Goal: Check status: Check status

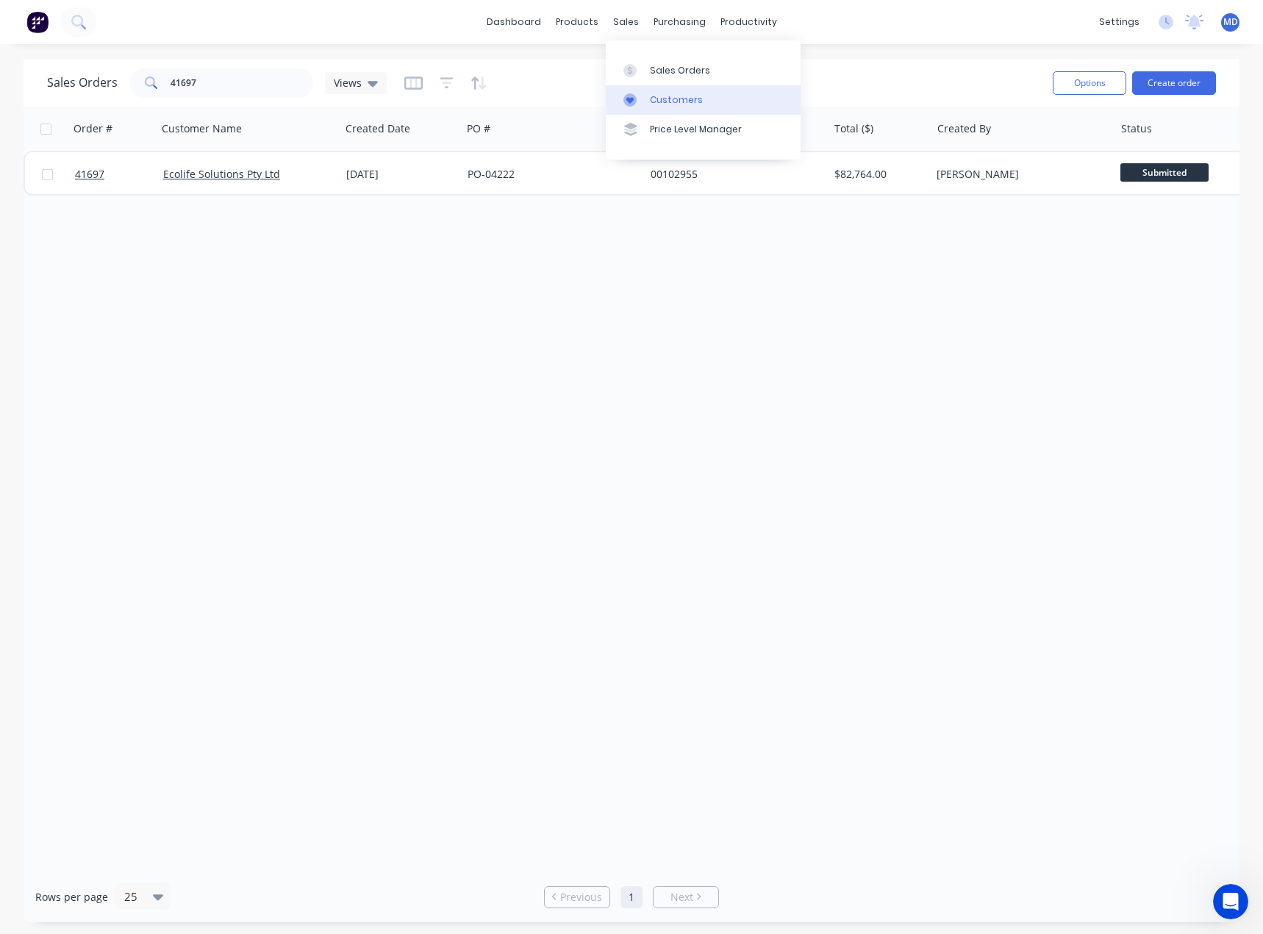
click at [670, 102] on div "Customers" at bounding box center [676, 99] width 53 height 13
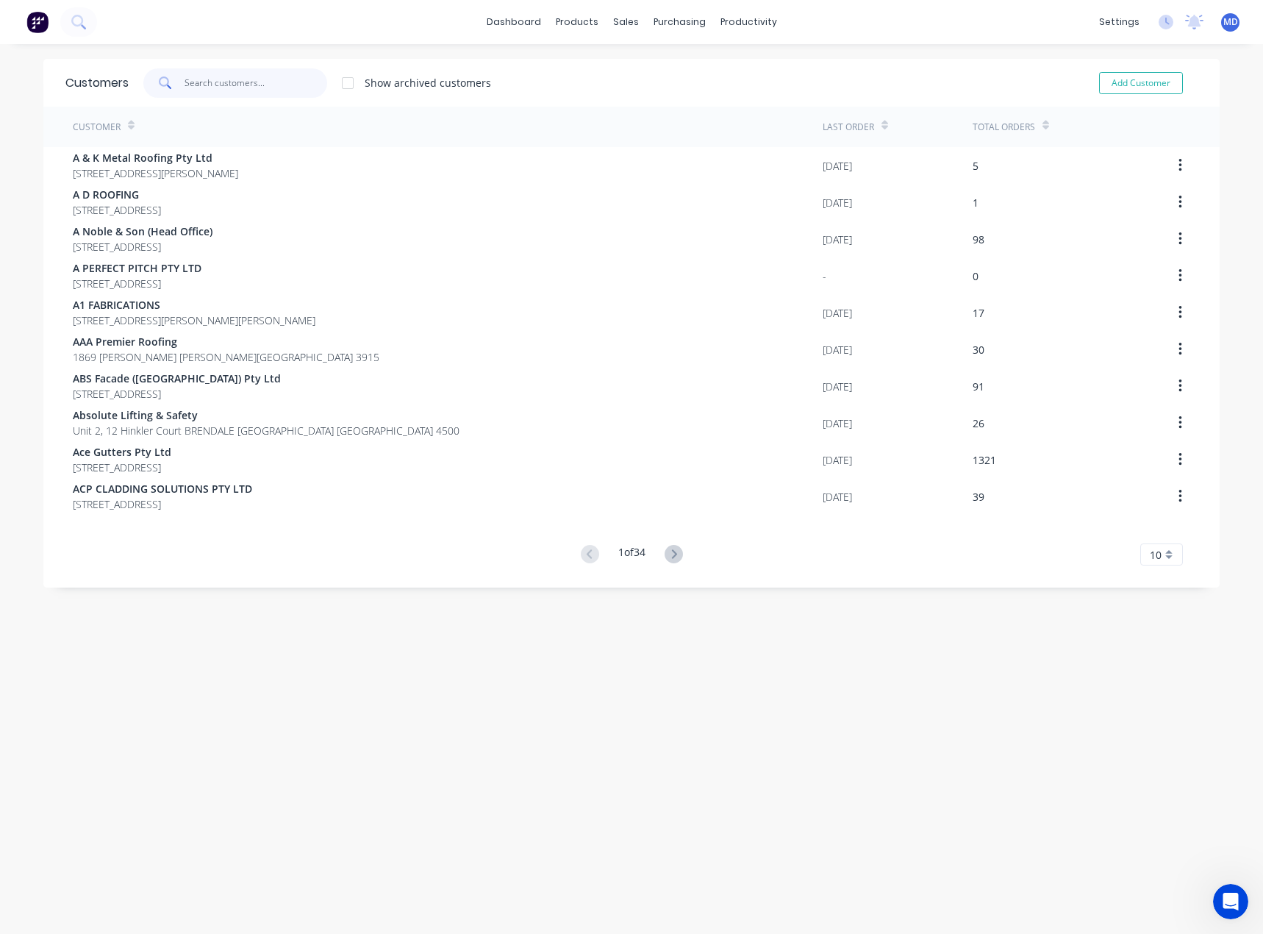
click at [243, 87] on input "text" at bounding box center [256, 82] width 143 height 29
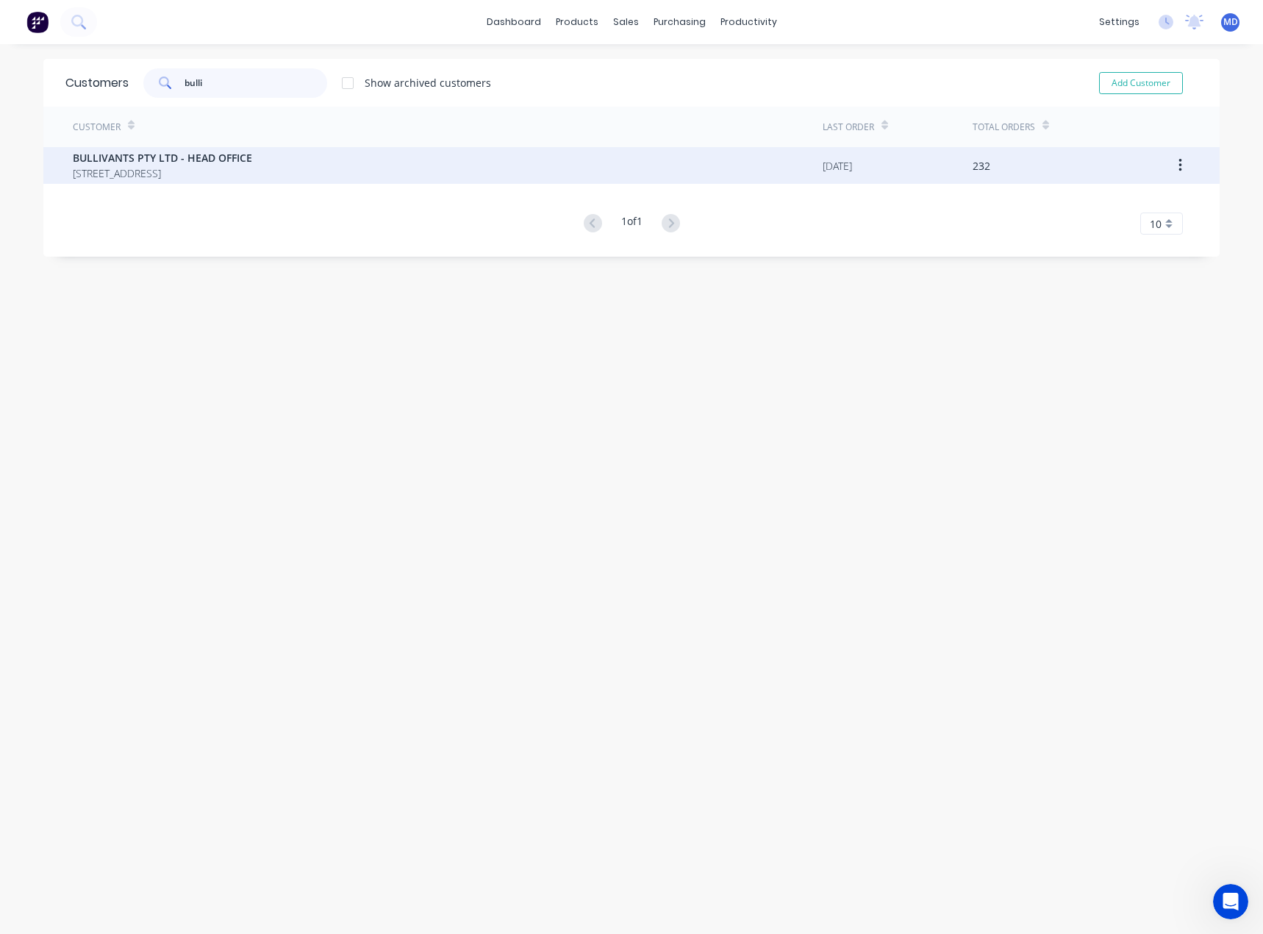
type input "bulli"
click at [212, 169] on span "[STREET_ADDRESS]" at bounding box center [162, 172] width 179 height 15
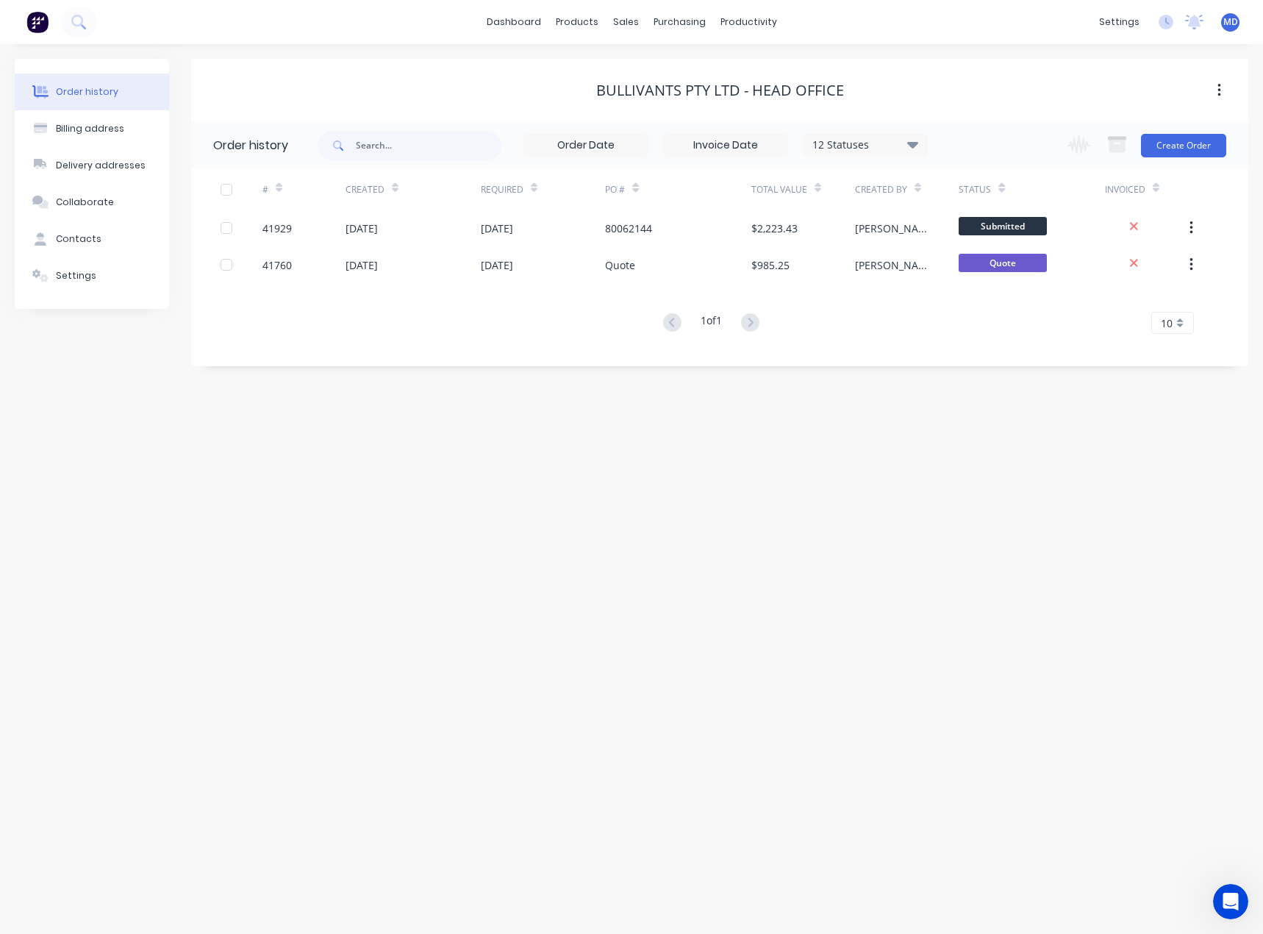
click at [909, 141] on icon at bounding box center [912, 144] width 11 height 18
click at [986, 314] on label at bounding box center [986, 314] width 0 height 0
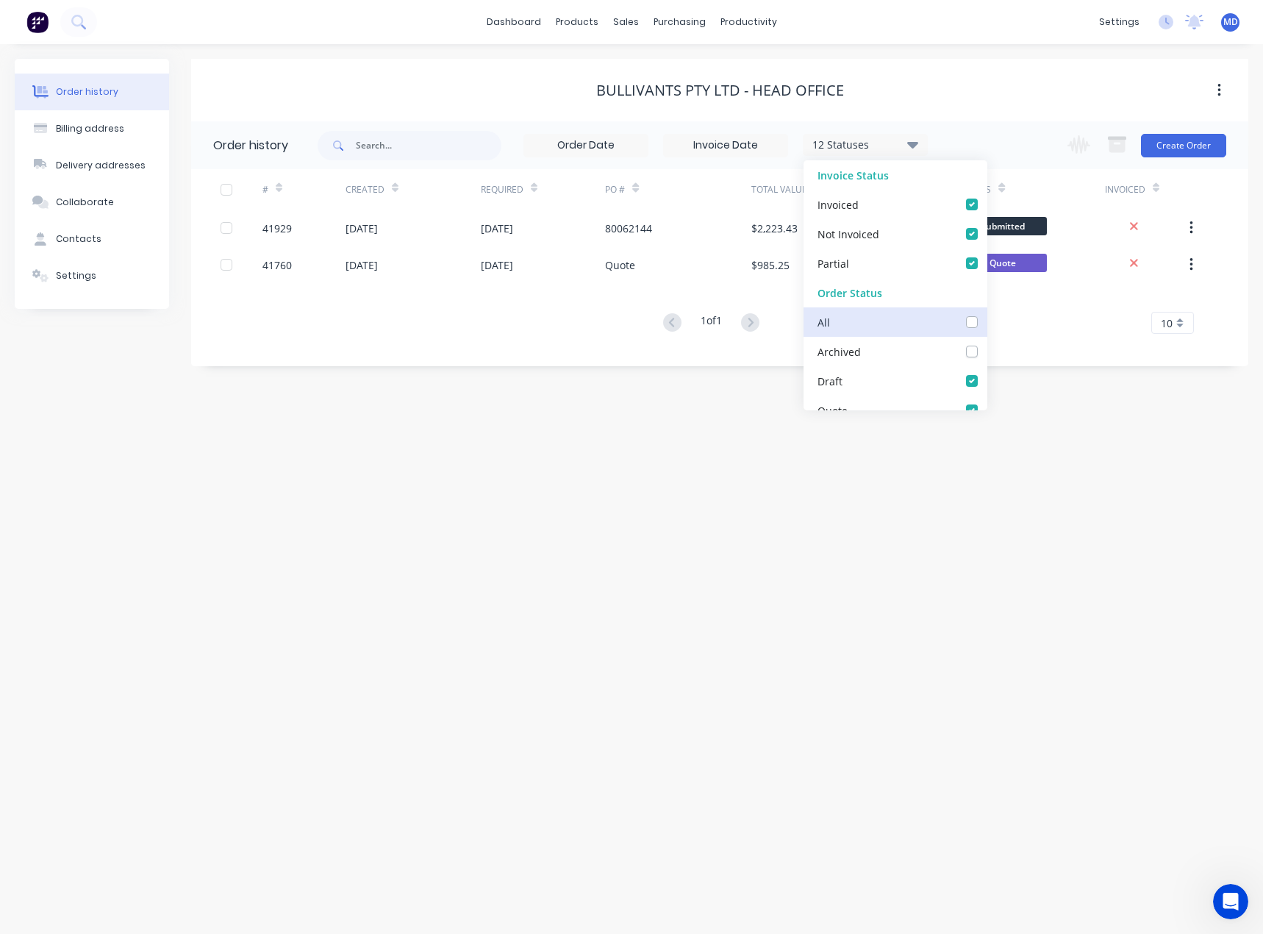
click at [986, 326] on input "checkbox" at bounding box center [992, 321] width 12 height 14
checkbox input "true"
click at [439, 531] on div "Order history Billing address Delivery addresses Collaborate Contacts Settings …" at bounding box center [631, 488] width 1263 height 889
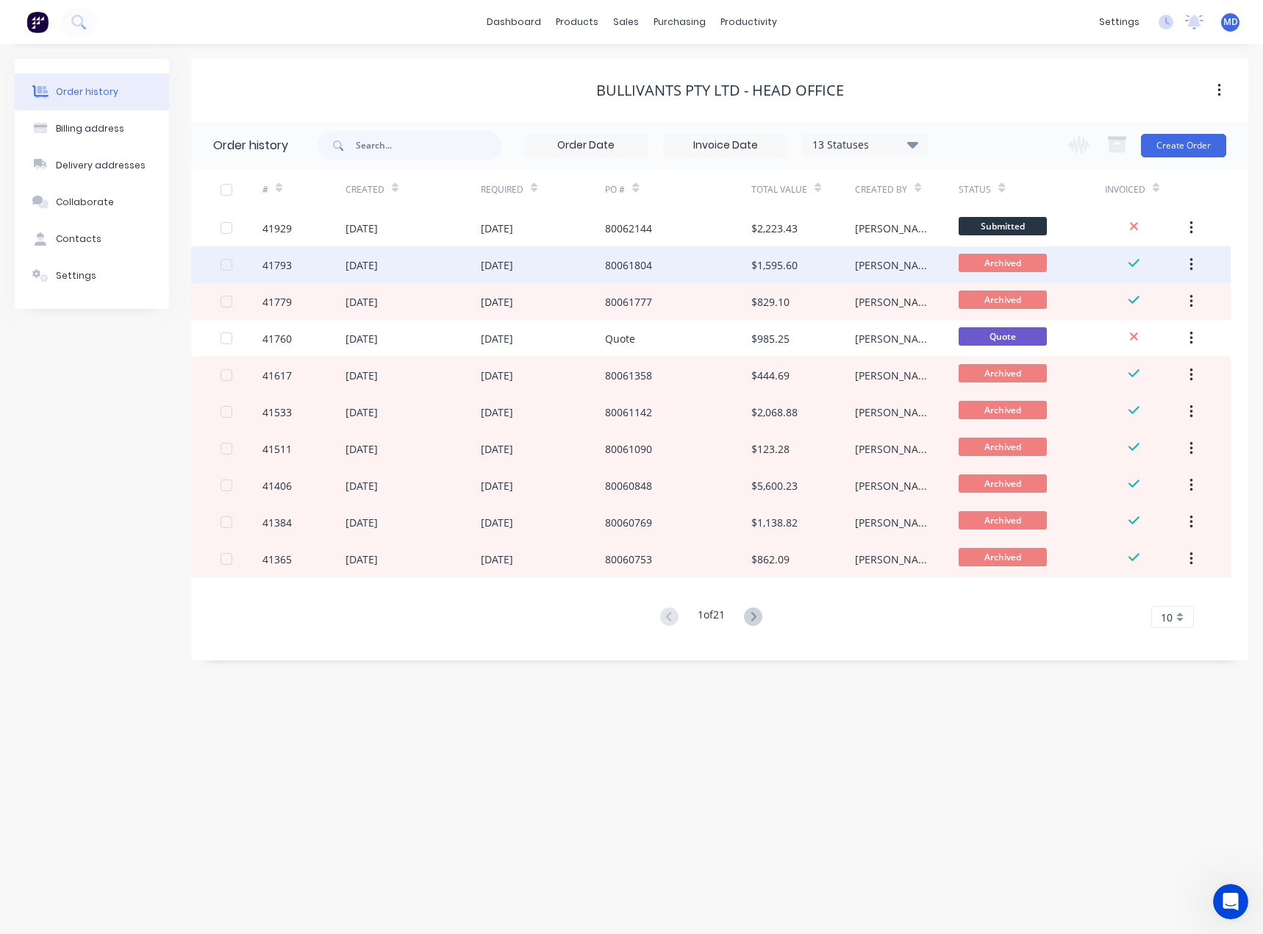
click at [659, 263] on div "80061804" at bounding box center [678, 264] width 146 height 37
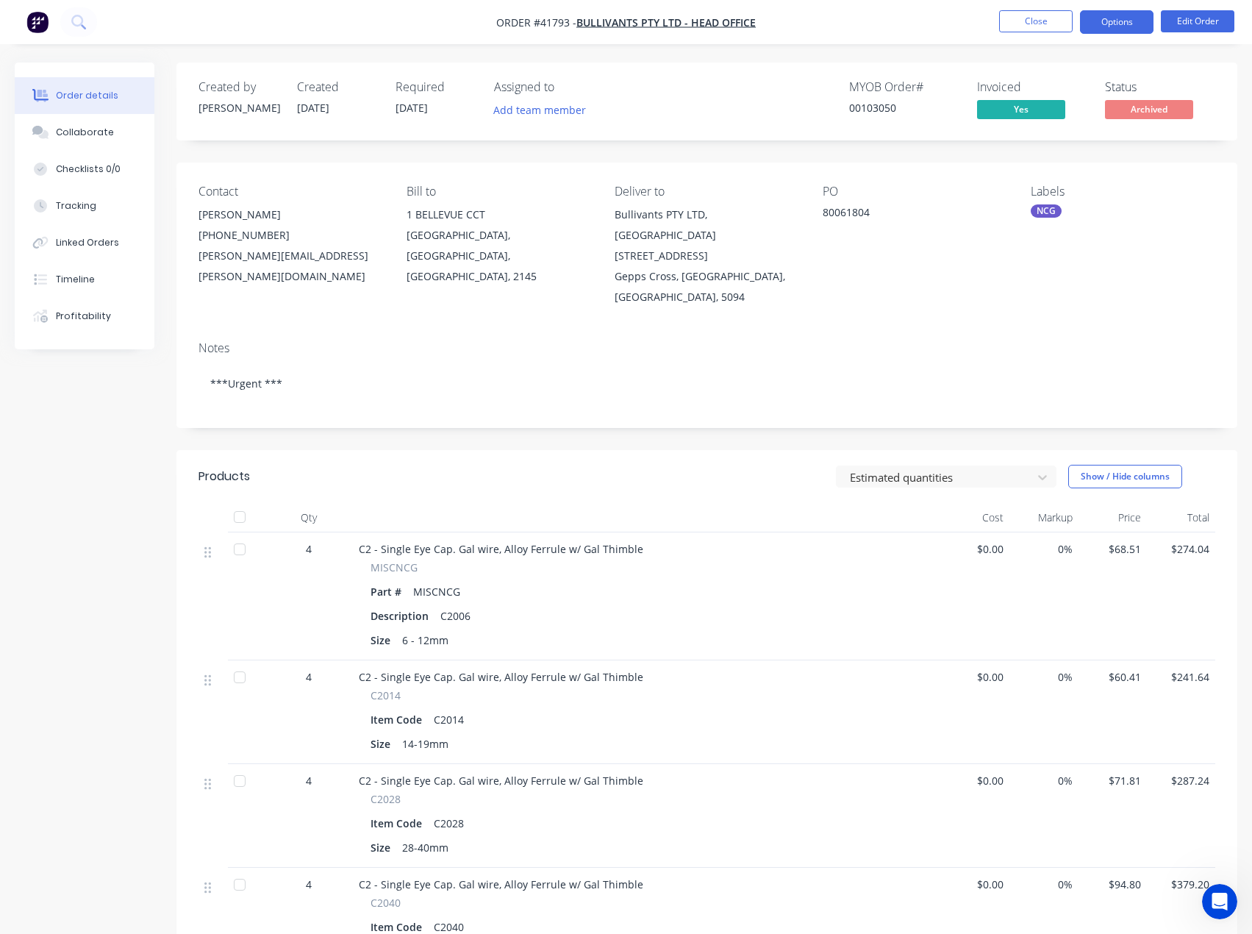
click at [1115, 13] on button "Options" at bounding box center [1117, 22] width 74 height 24
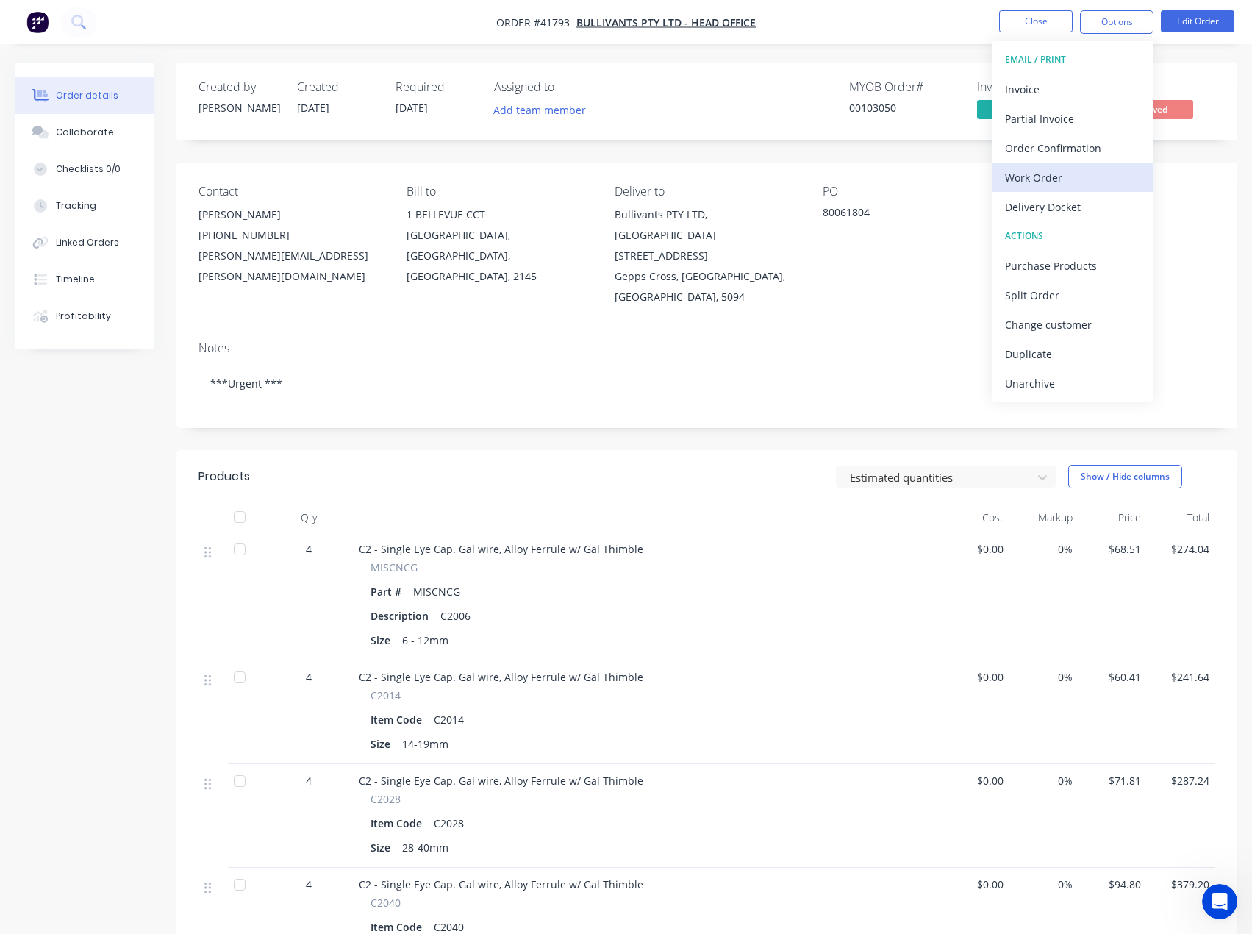
click at [1042, 171] on div "Work Order" at bounding box center [1072, 177] width 135 height 21
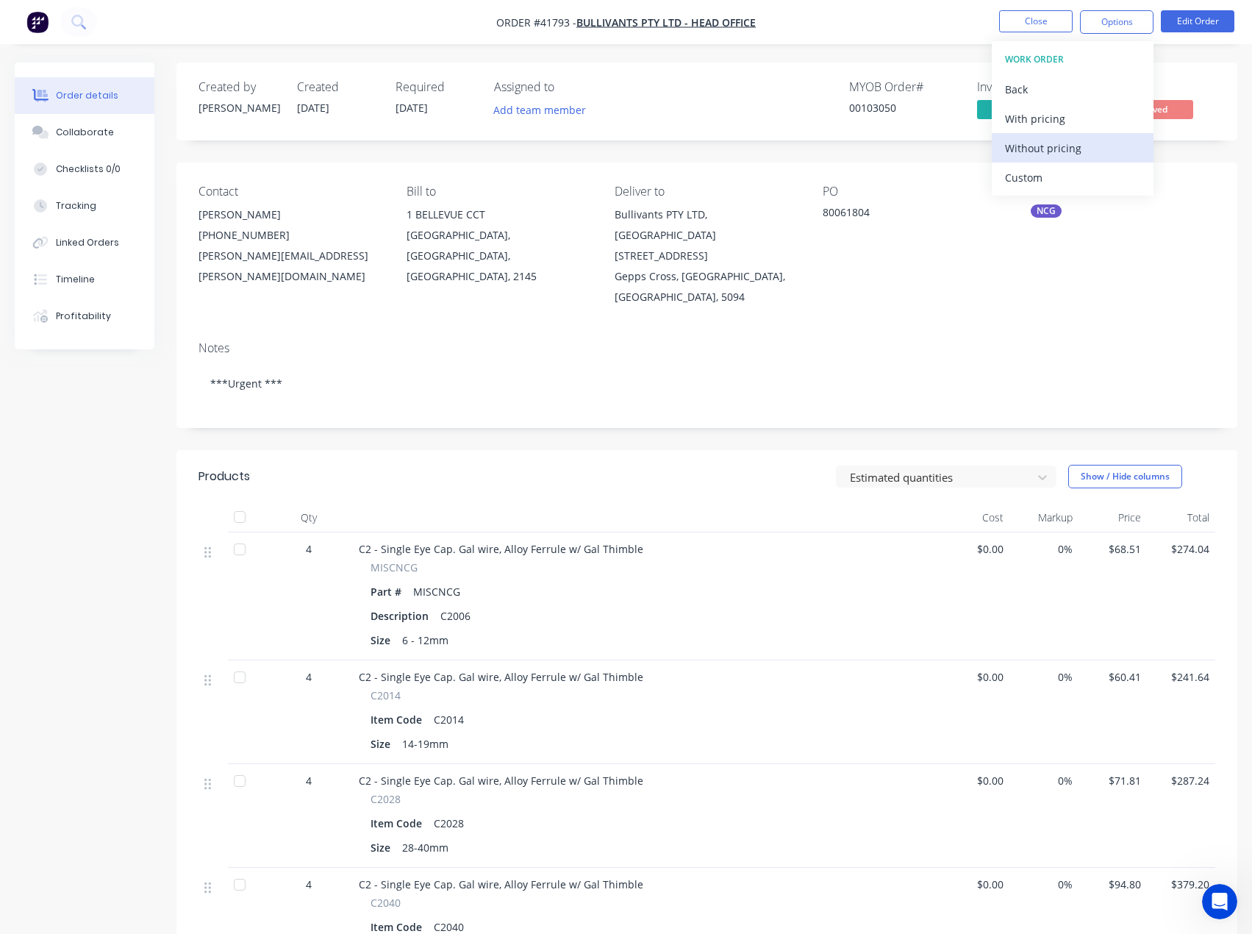
click at [1056, 148] on div "Without pricing" at bounding box center [1072, 147] width 135 height 21
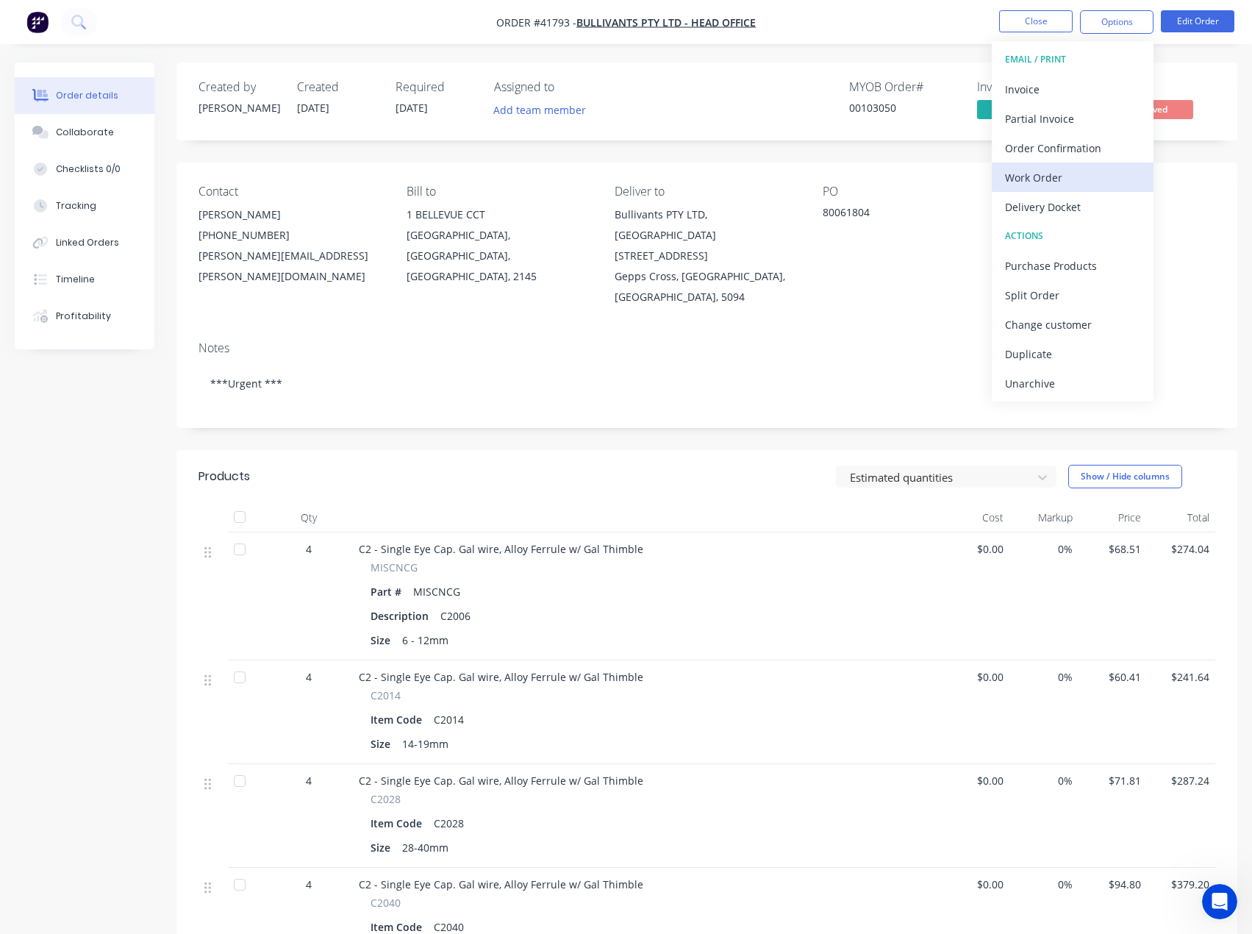
click at [1042, 176] on div "Work Order" at bounding box center [1072, 177] width 135 height 21
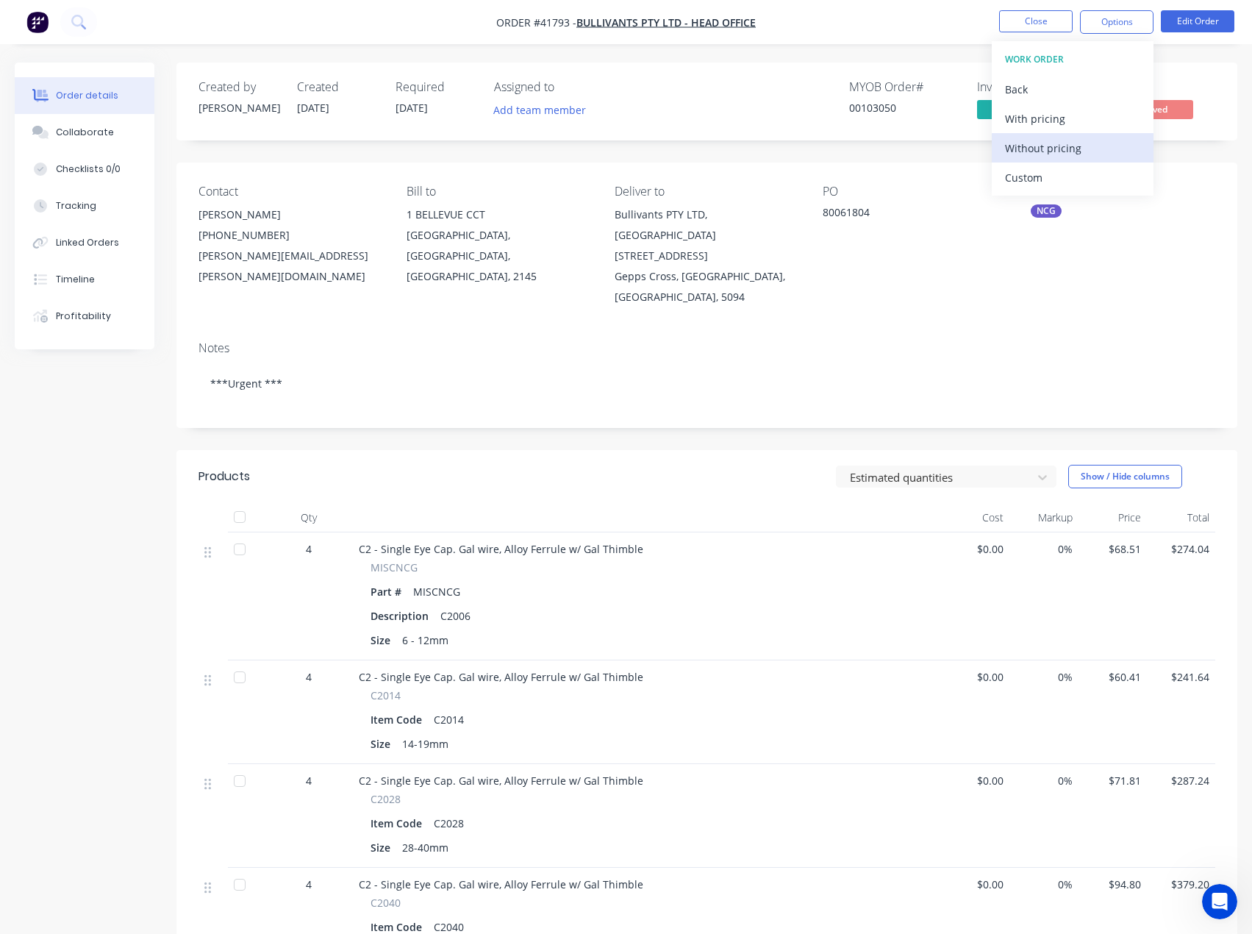
click at [1053, 142] on div "Without pricing" at bounding box center [1072, 147] width 135 height 21
click at [936, 26] on nav "Order #41793 - BULLIVANTS PTY LTD - HEAD OFFICE Close Options Edit Order" at bounding box center [626, 22] width 1252 height 44
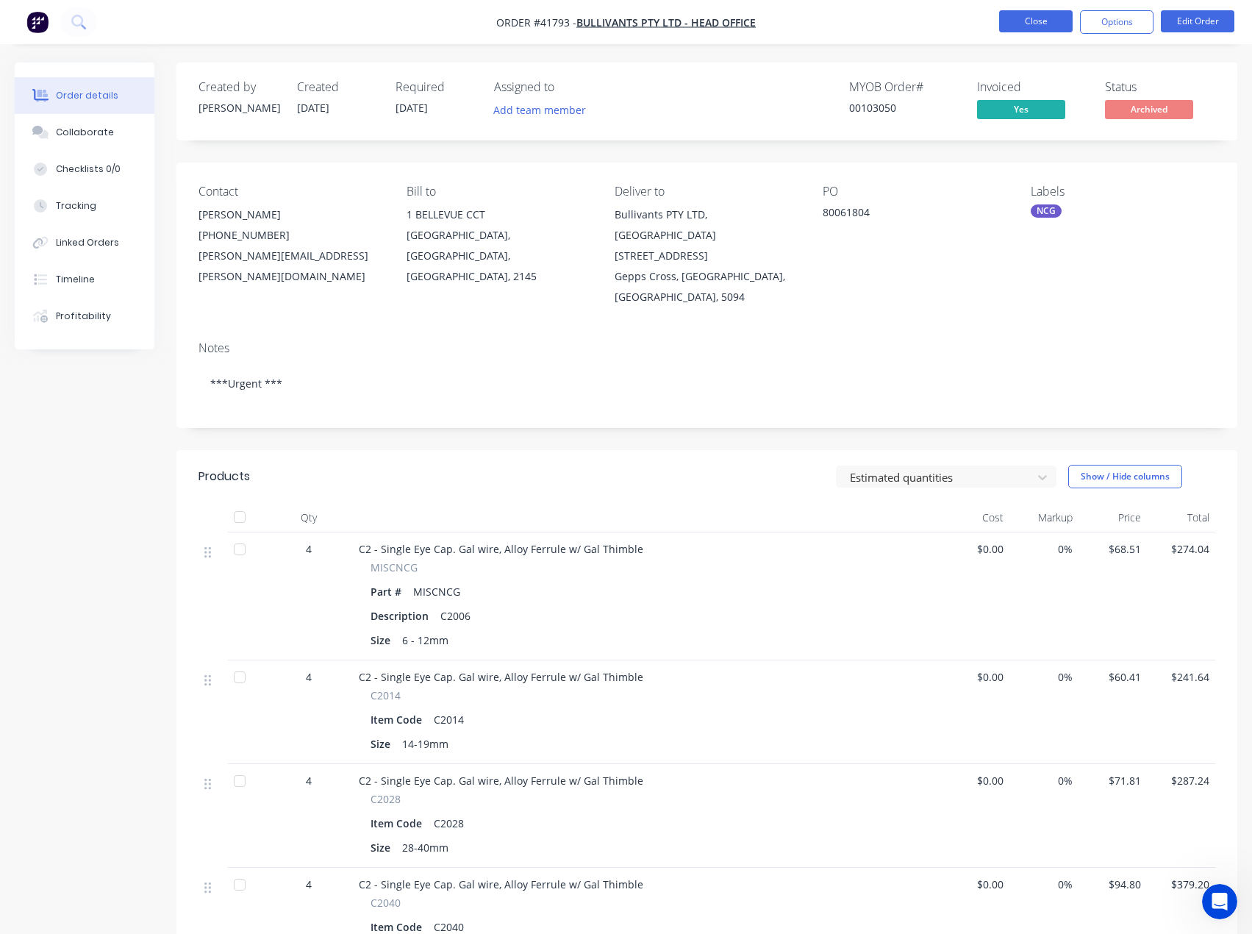
click at [1035, 22] on button "Close" at bounding box center [1036, 21] width 74 height 22
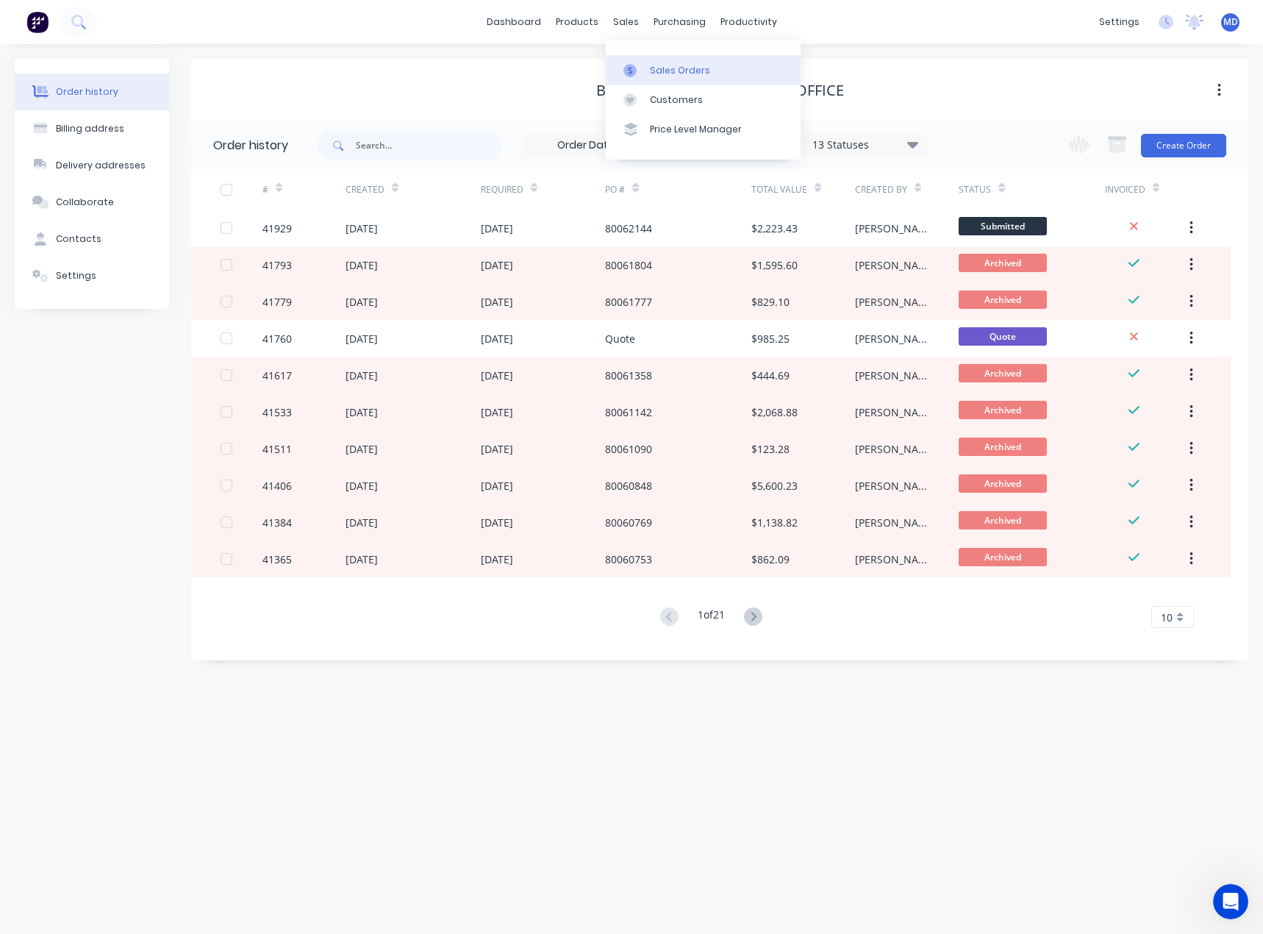
click at [676, 71] on div "Sales Orders" at bounding box center [680, 70] width 60 height 13
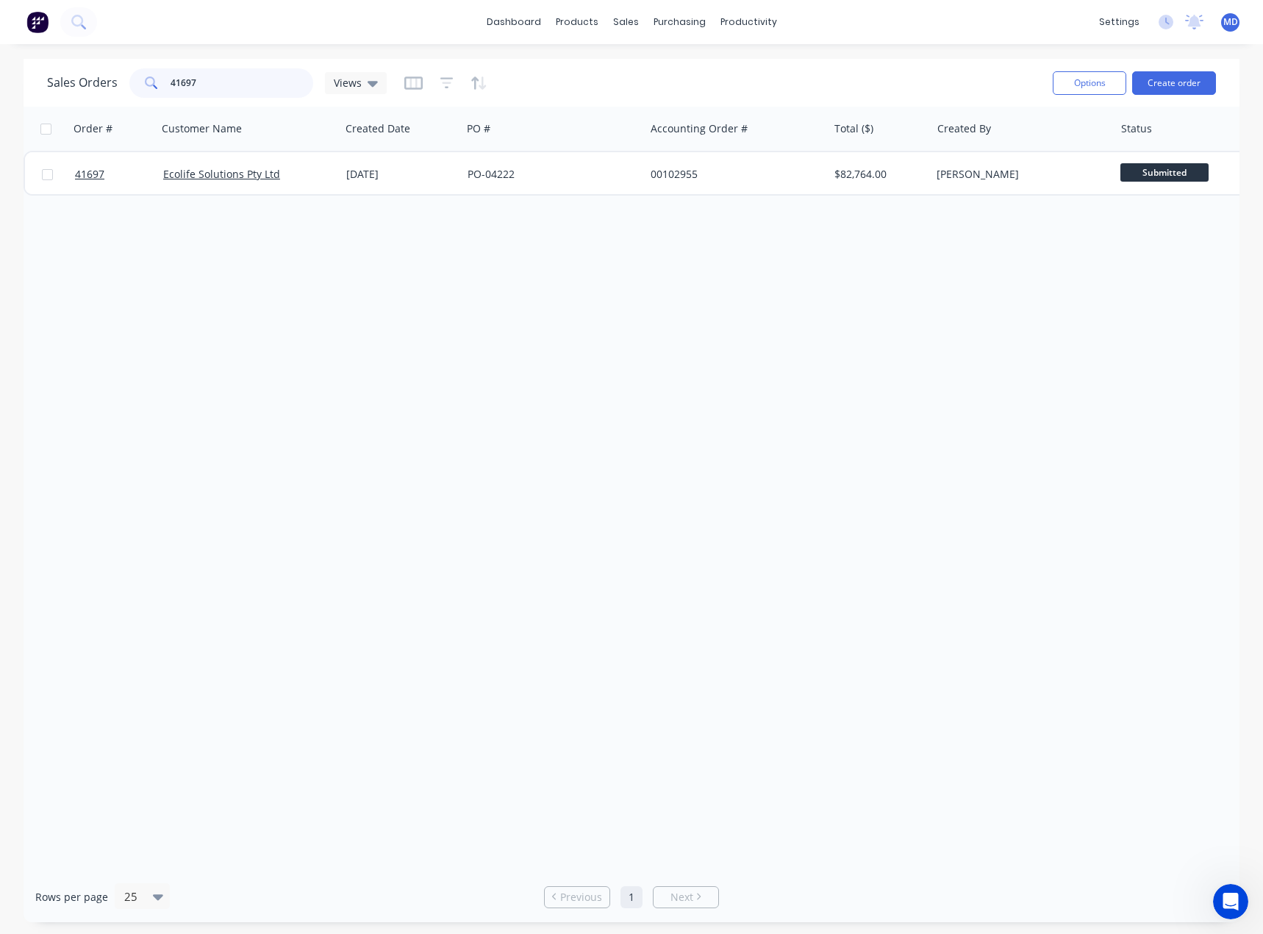
click at [206, 72] on input "41697" at bounding box center [242, 82] width 143 height 29
type input "41937"
